Goal: Information Seeking & Learning: Learn about a topic

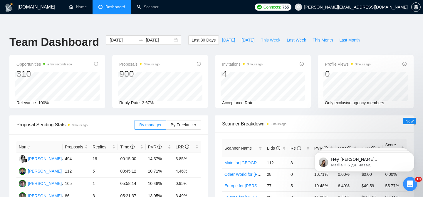
click at [266, 37] on span "This Week" at bounding box center [270, 40] width 19 height 6
type input "[DATE]"
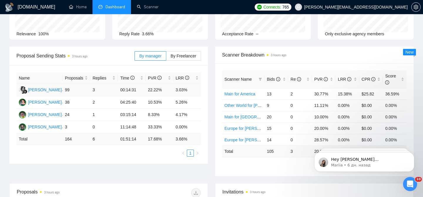
scroll to position [72, 0]
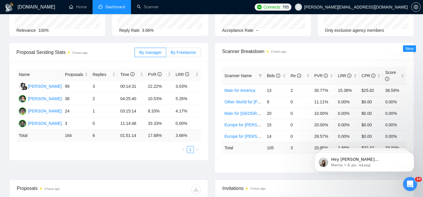
click at [184, 48] on label "By Freelancer" at bounding box center [183, 52] width 35 height 9
click at [166, 54] on input "By Freelancer" at bounding box center [166, 54] width 0 height 0
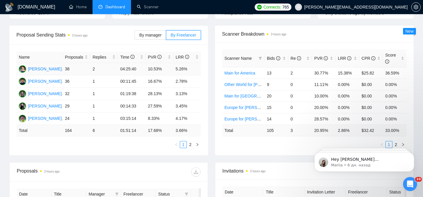
scroll to position [93, 0]
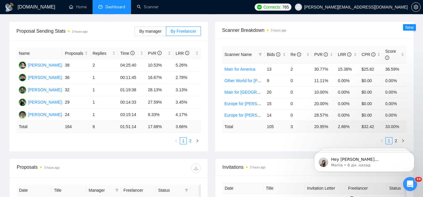
click at [190, 137] on link "2" at bounding box center [190, 140] width 6 height 6
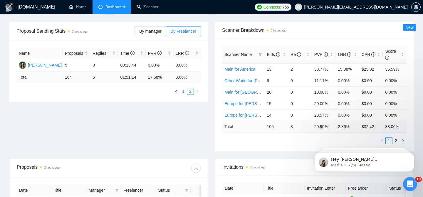
click at [182, 88] on link "1" at bounding box center [183, 91] width 6 height 6
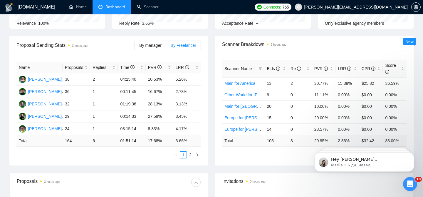
scroll to position [80, 0]
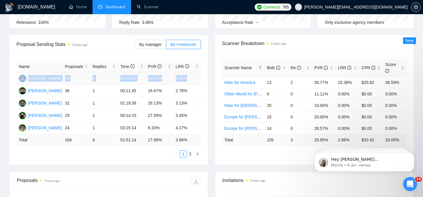
drag, startPoint x: 16, startPoint y: 64, endPoint x: 187, endPoint y: 64, distance: 170.7
click at [187, 72] on tr "[PERSON_NAME] 38 2 04:25:40 10.53% 5.26%" at bounding box center [108, 78] width 185 height 12
click at [197, 72] on td "5.26%" at bounding box center [187, 78] width 28 height 12
click at [197, 63] on div "LRR" at bounding box center [187, 66] width 23 height 6
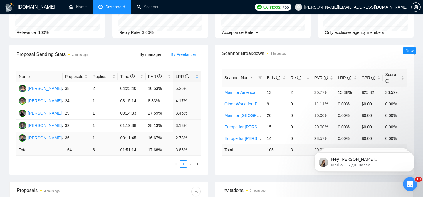
scroll to position [70, 0]
drag, startPoint x: 163, startPoint y: 114, endPoint x: 149, endPoint y: 114, distance: 14.4
click at [149, 120] on td "28.13%" at bounding box center [160, 126] width 28 height 12
click at [142, 132] on td "00:11:45" at bounding box center [132, 138] width 28 height 12
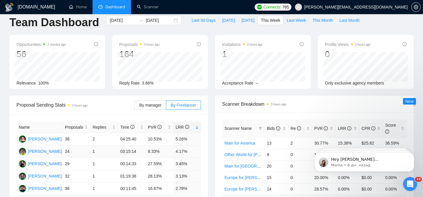
scroll to position [17, 0]
